Goal: Information Seeking & Learning: Learn about a topic

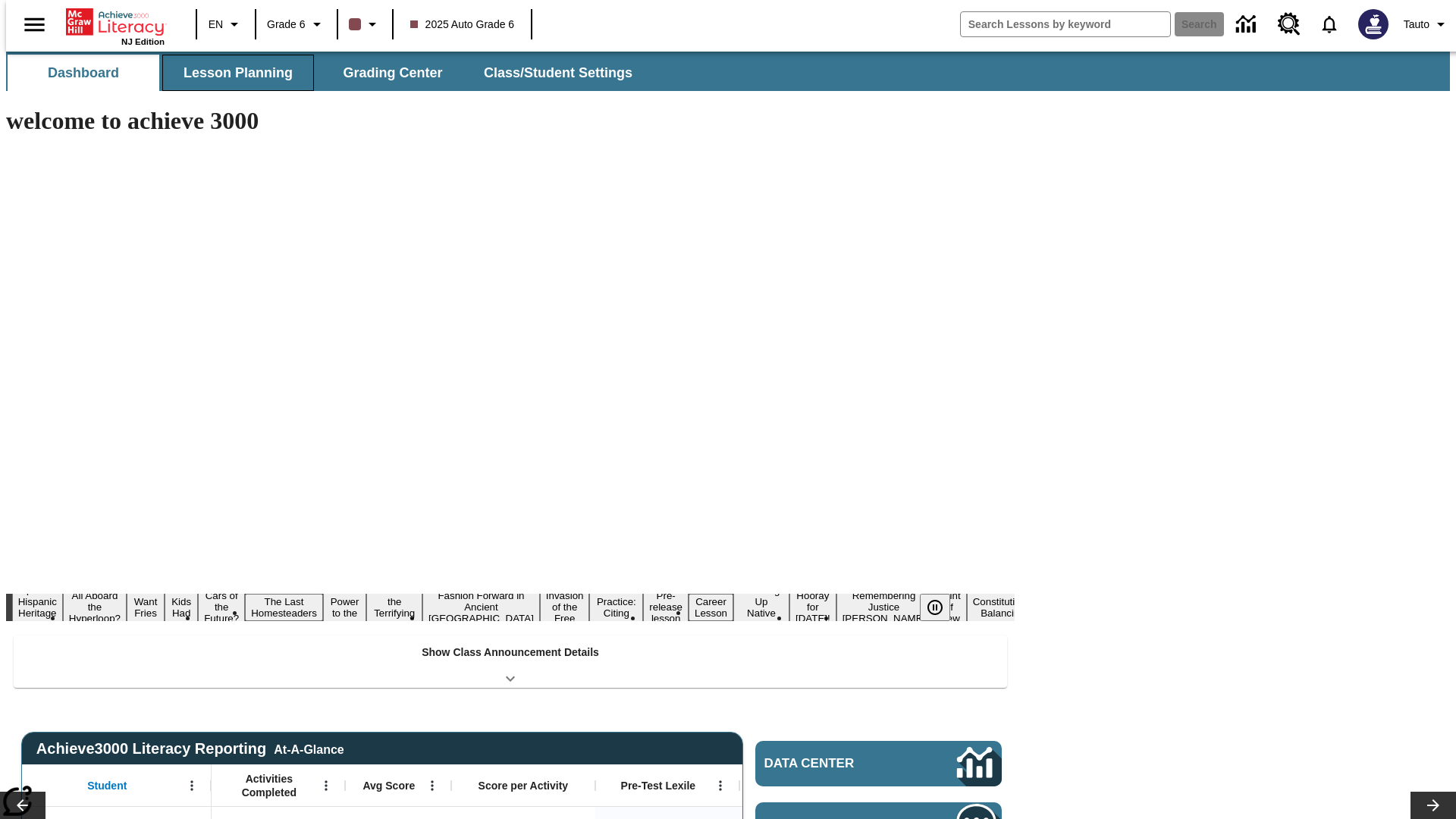
click at [232, 73] on button "Lesson Planning" at bounding box center [237, 72] width 152 height 36
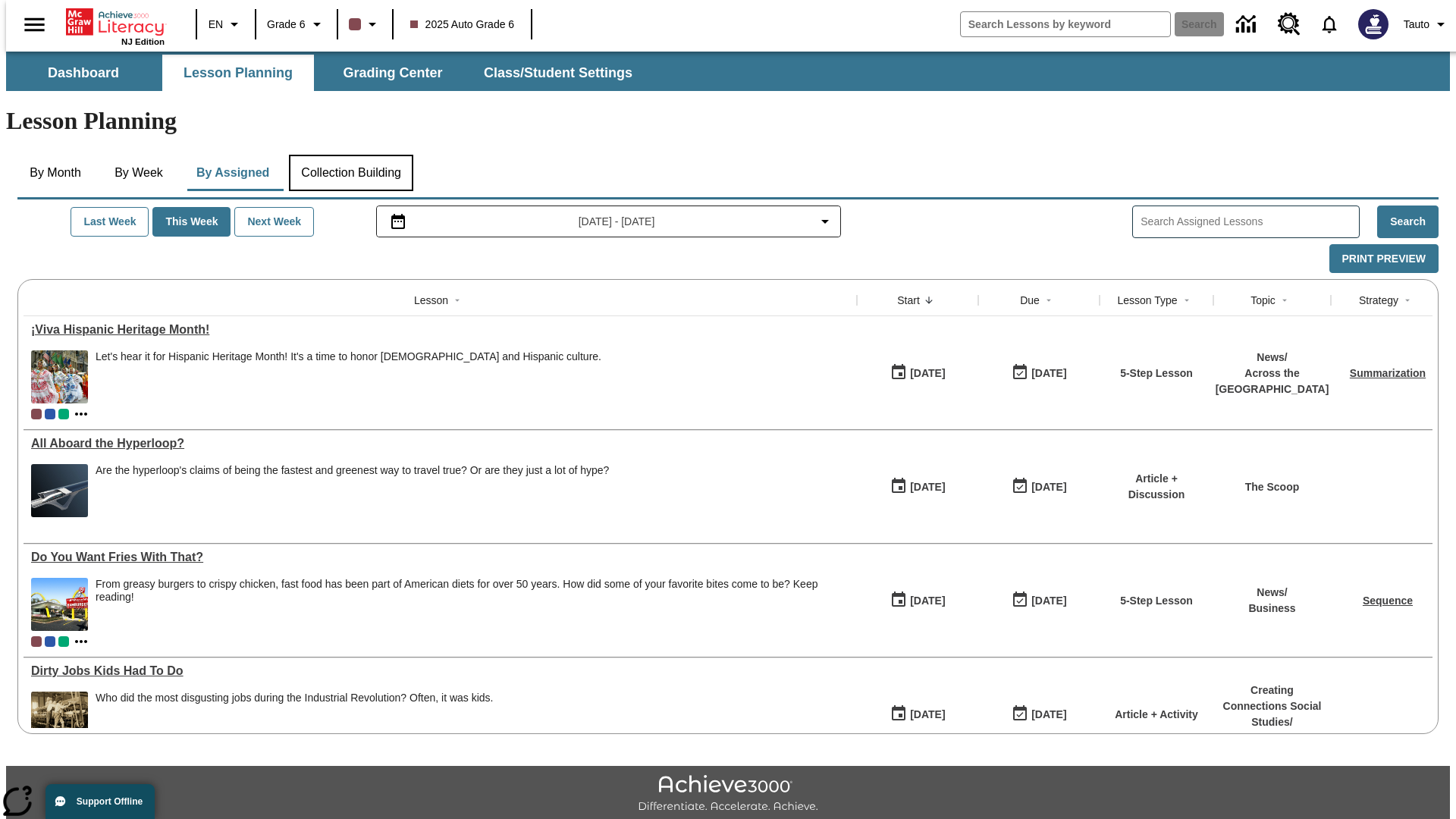
click at [351, 154] on button "Collection Building" at bounding box center [351, 172] width 124 height 36
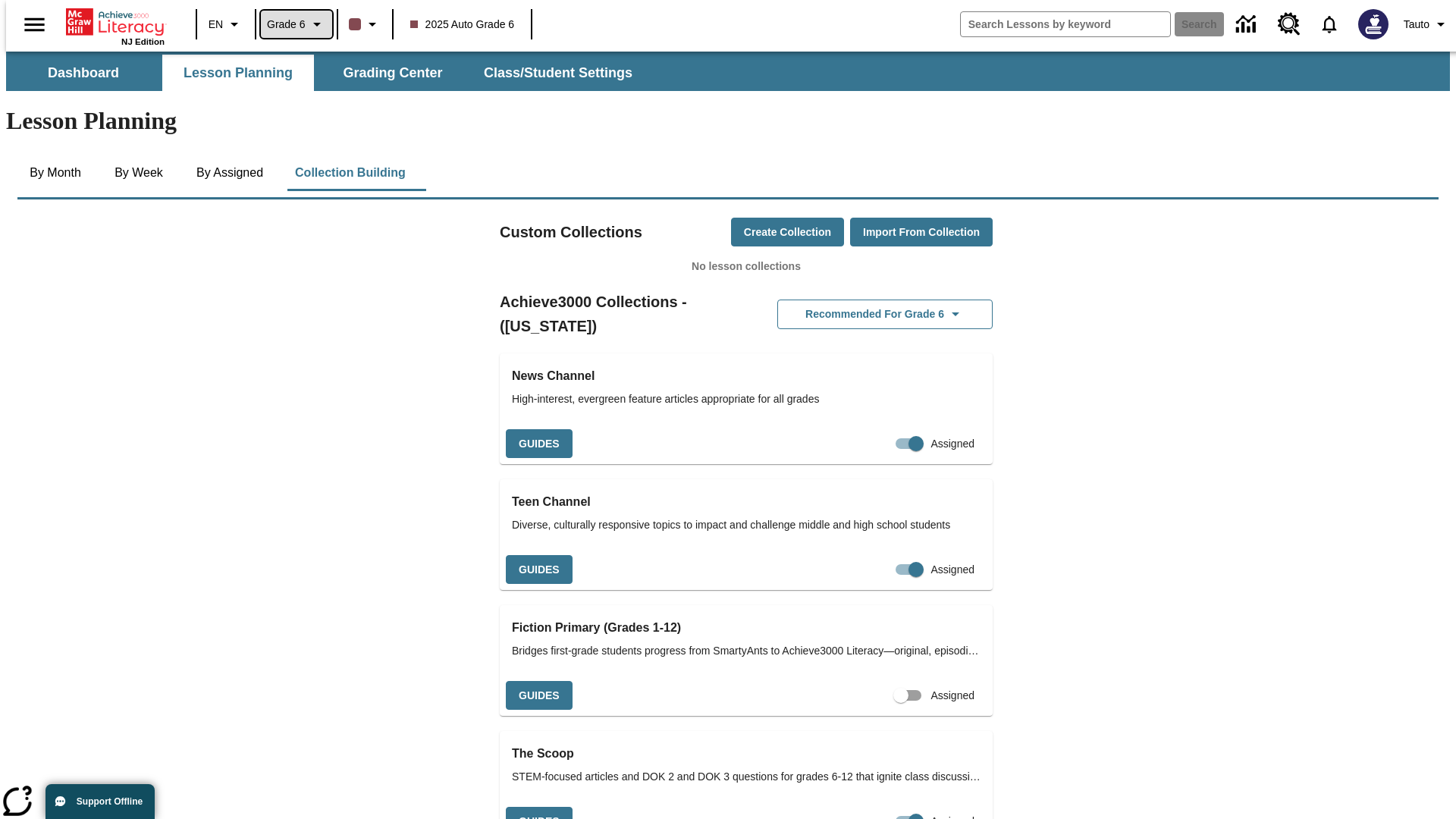
click at [291, 24] on span "Grade 6" at bounding box center [286, 24] width 39 height 16
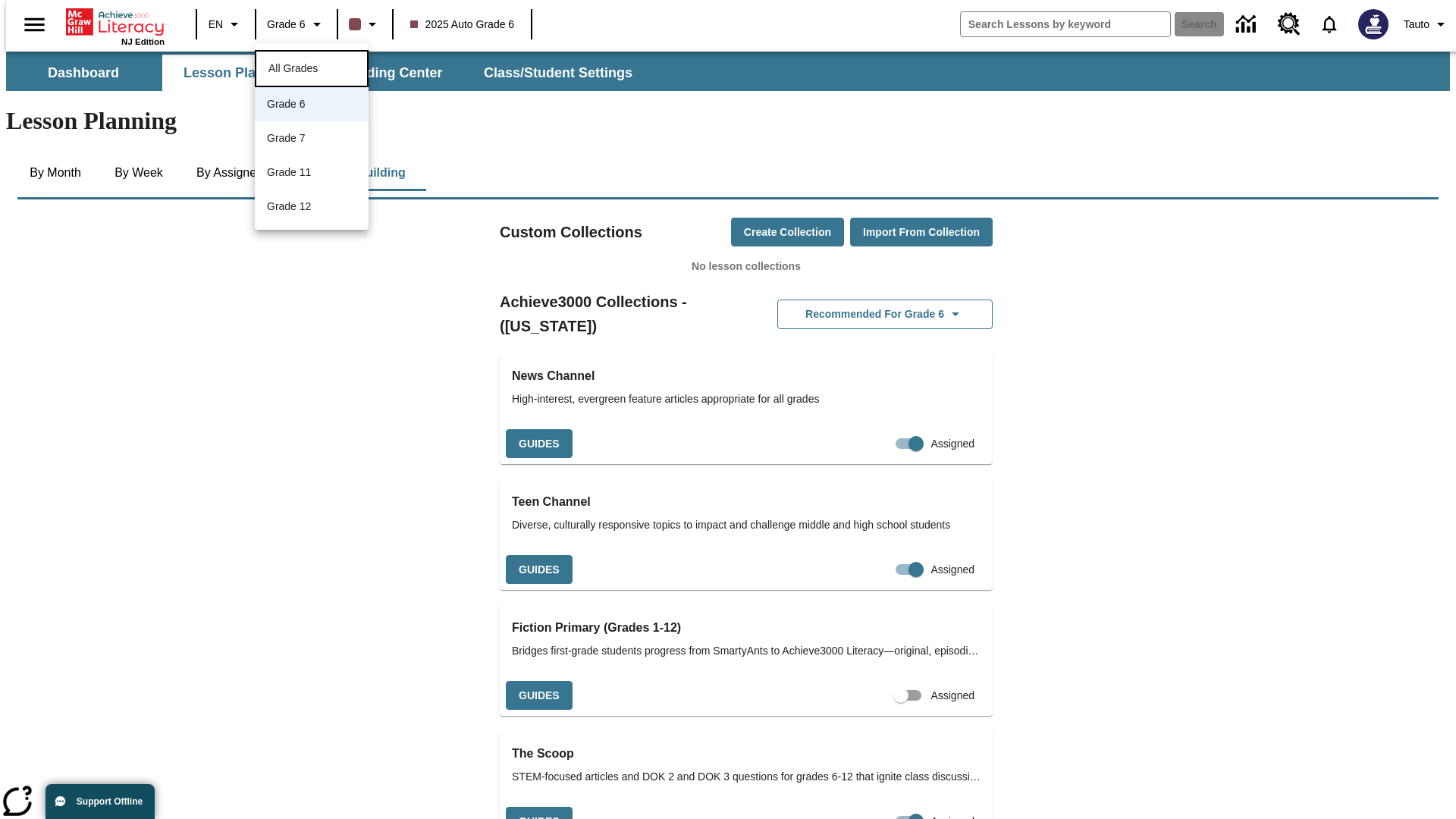
click at [312, 67] on span "All Grades" at bounding box center [293, 68] width 49 height 12
